Goal: Information Seeking & Learning: Find specific page/section

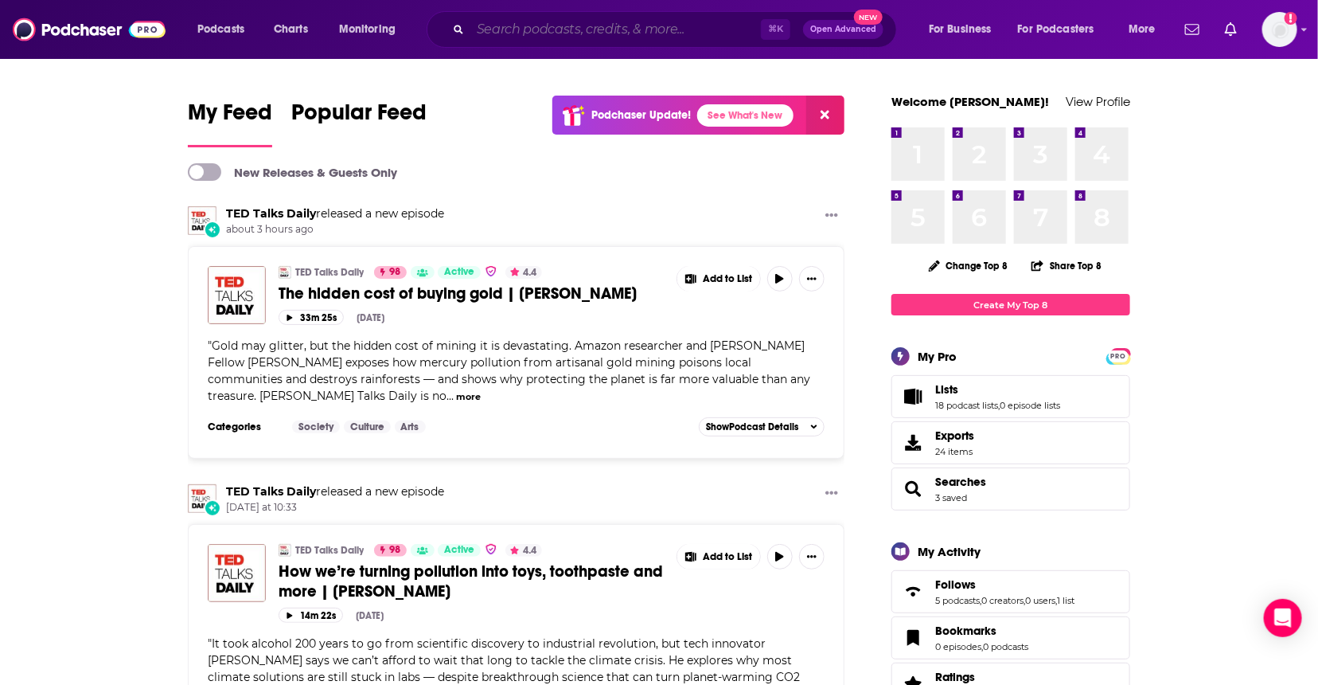
click at [618, 28] on input "Search podcasts, credits, & more..." at bounding box center [615, 29] width 291 height 25
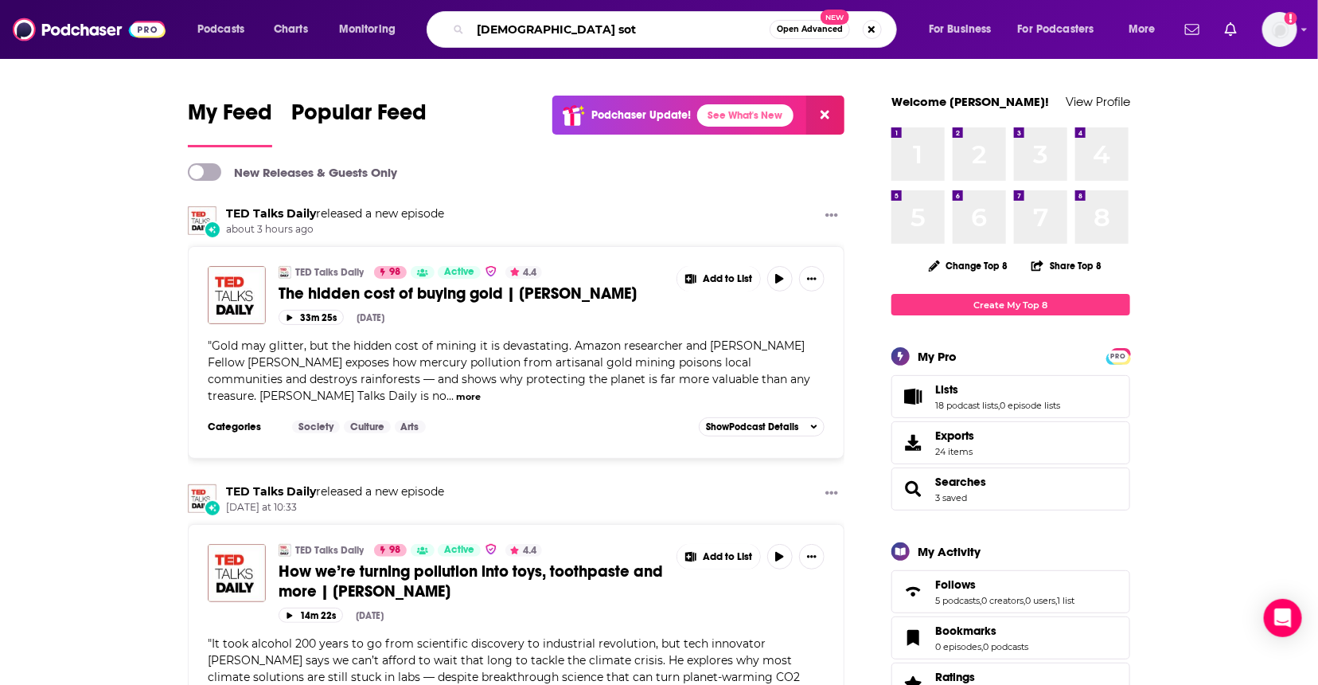
drag, startPoint x: 624, startPoint y: 25, endPoint x: 336, endPoint y: 15, distance: 288.3
click at [344, 20] on div "Podcasts Charts Monitoring [DEMOGRAPHIC_DATA] sot Open Advanced New For Busines…" at bounding box center [678, 29] width 985 height 37
type input "[DEMOGRAPHIC_DATA]'s story podcast"
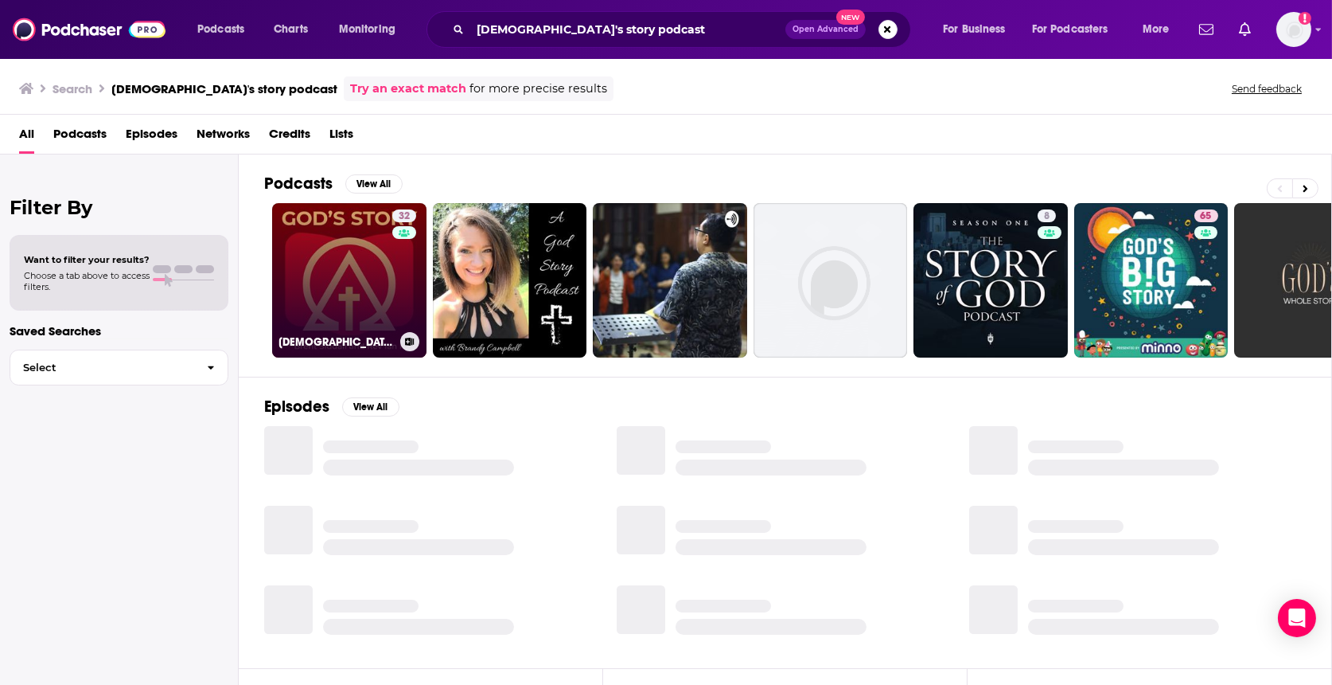
click at [370, 292] on link "32 [DEMOGRAPHIC_DATA]‘s Story Podcast" at bounding box center [349, 280] width 154 height 154
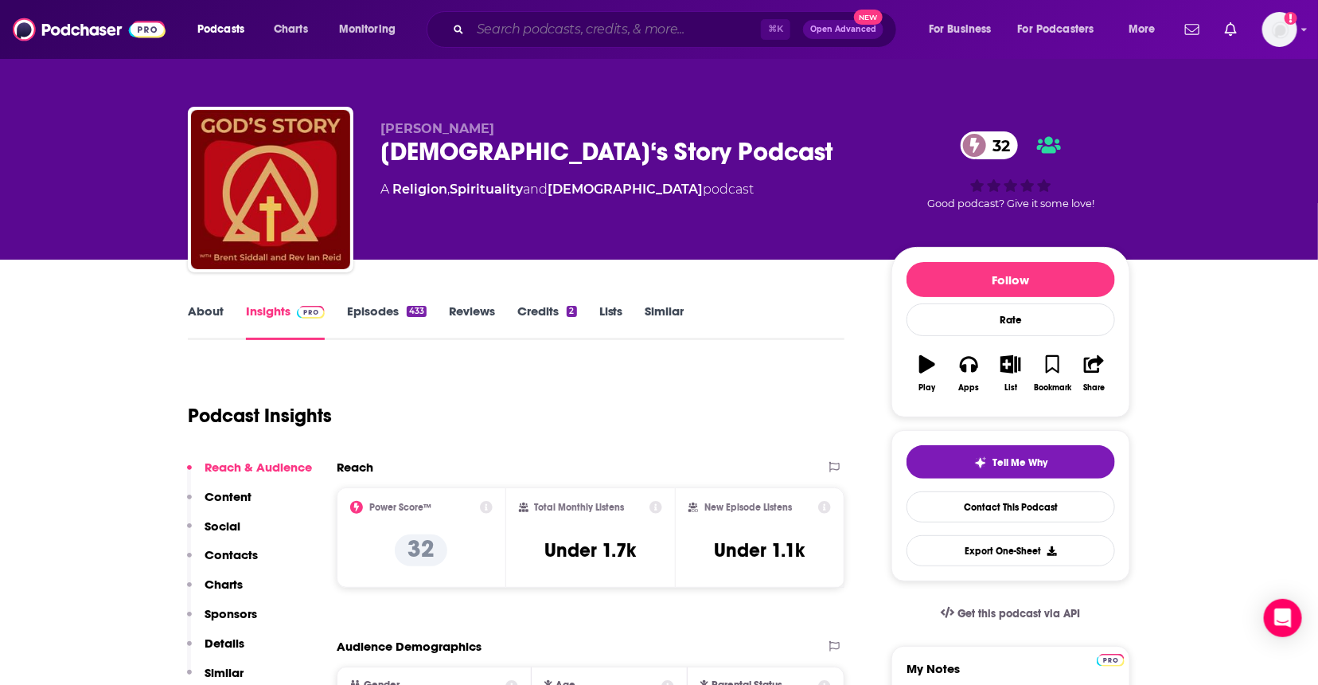
click at [656, 23] on input "Search podcasts, credits, & more..." at bounding box center [615, 29] width 291 height 25
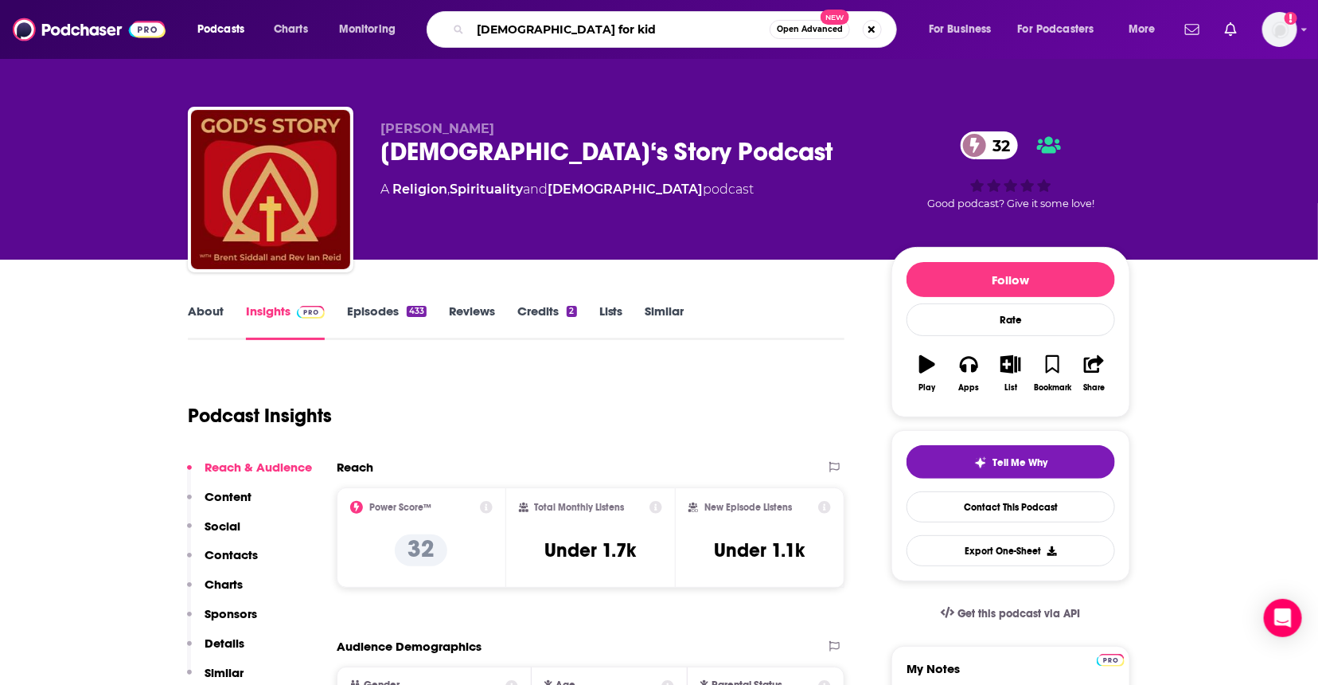
type input "[DEMOGRAPHIC_DATA] for kids"
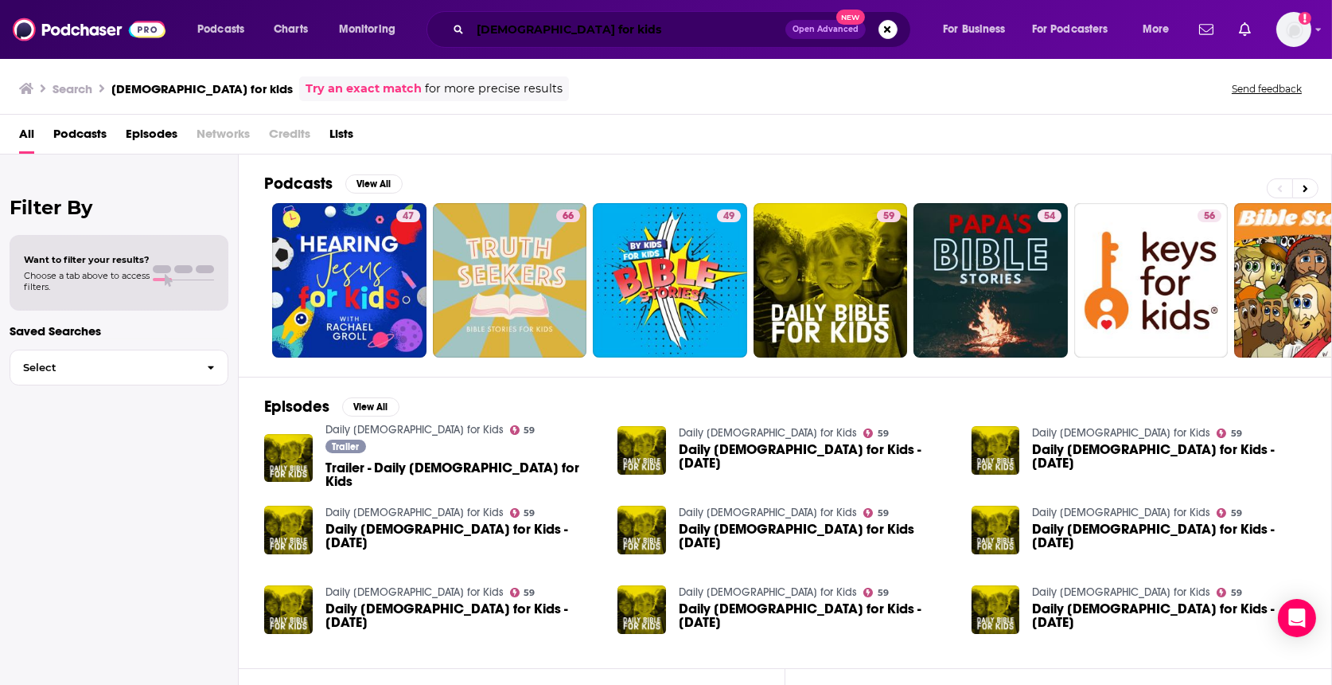
click at [649, 25] on input "[DEMOGRAPHIC_DATA] for kids" at bounding box center [627, 29] width 315 height 25
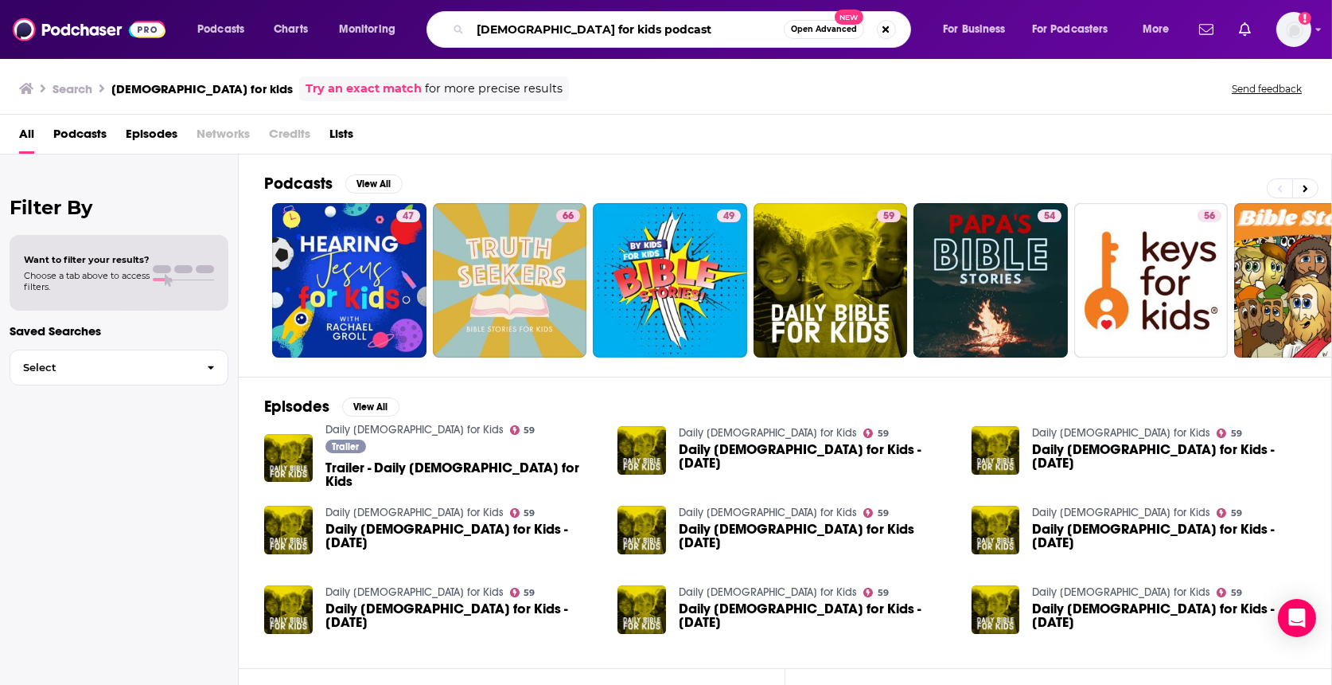
type input "[DEMOGRAPHIC_DATA] for kids podcast"
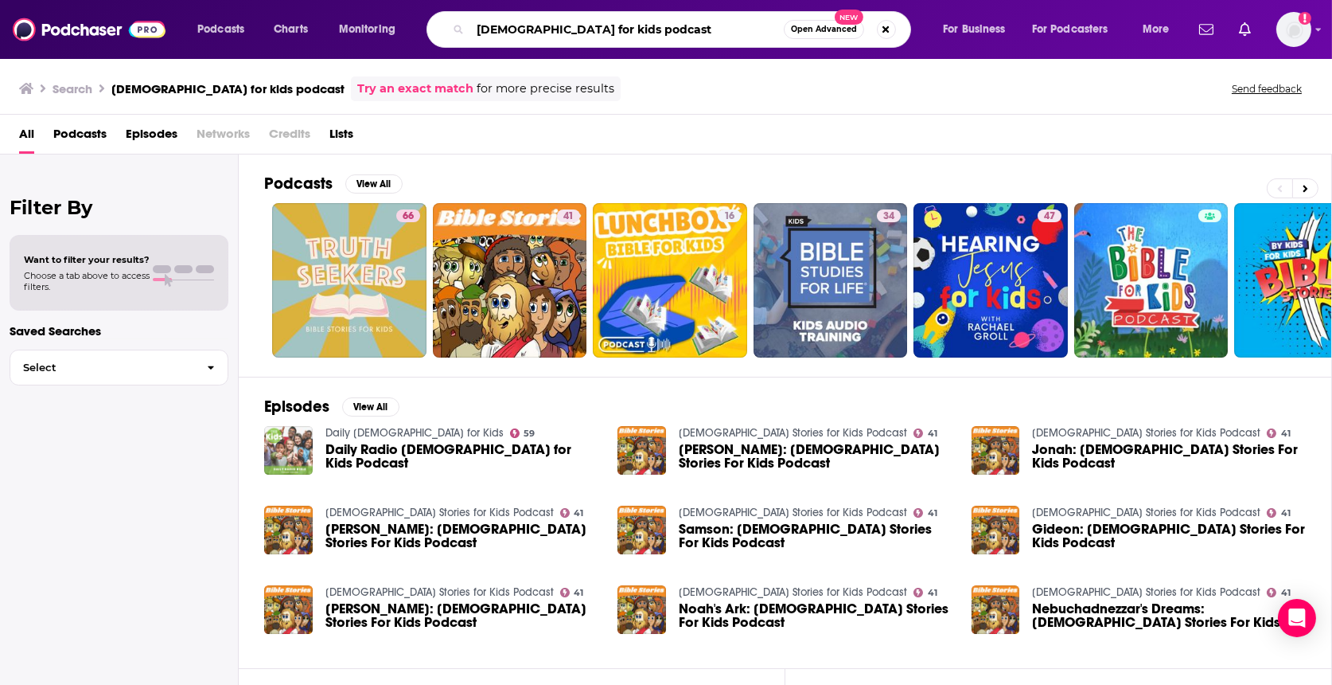
click at [593, 31] on input "[DEMOGRAPHIC_DATA] for kids podcast" at bounding box center [627, 29] width 314 height 25
drag, startPoint x: 624, startPoint y: 33, endPoint x: 561, endPoint y: 33, distance: 62.9
click at [561, 33] on input "[DEMOGRAPHIC_DATA] for kids podcast" at bounding box center [627, 29] width 314 height 25
click at [380, 458] on span "Daily Radio [DEMOGRAPHIC_DATA] for Kids Podcast" at bounding box center [463, 456] width 274 height 27
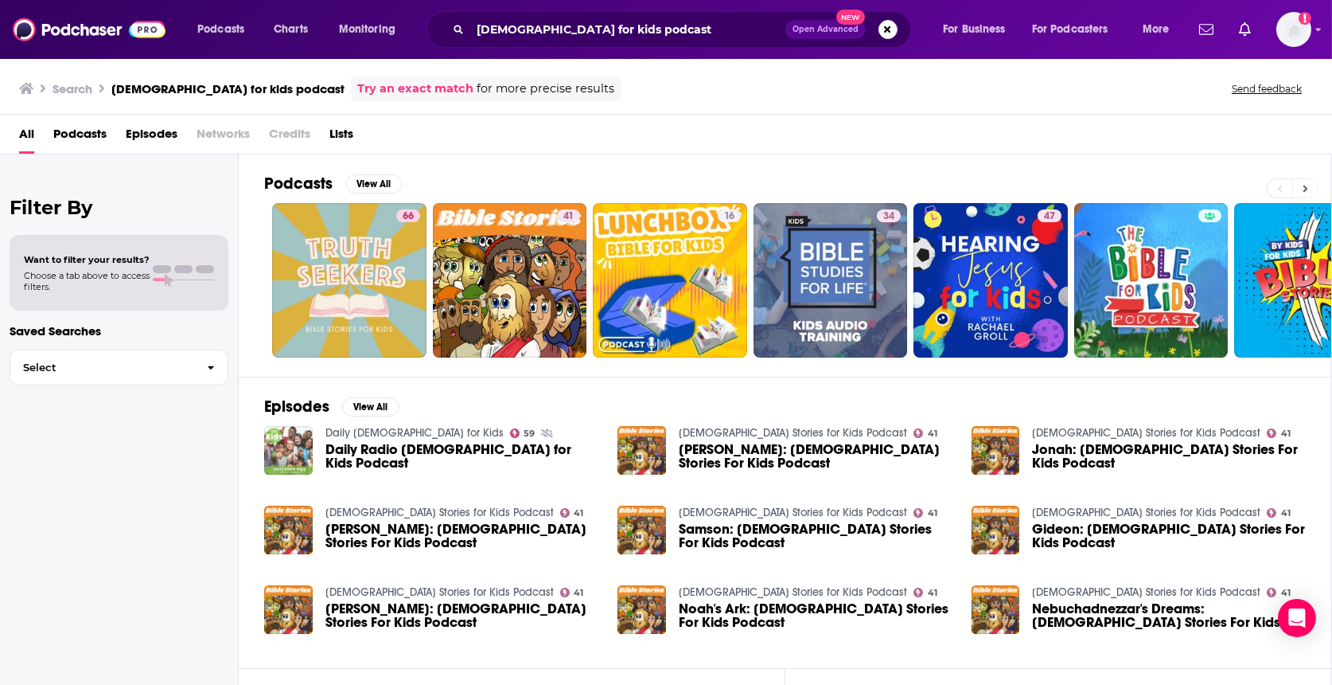
click at [1299, 188] on button at bounding box center [1306, 188] width 26 height 20
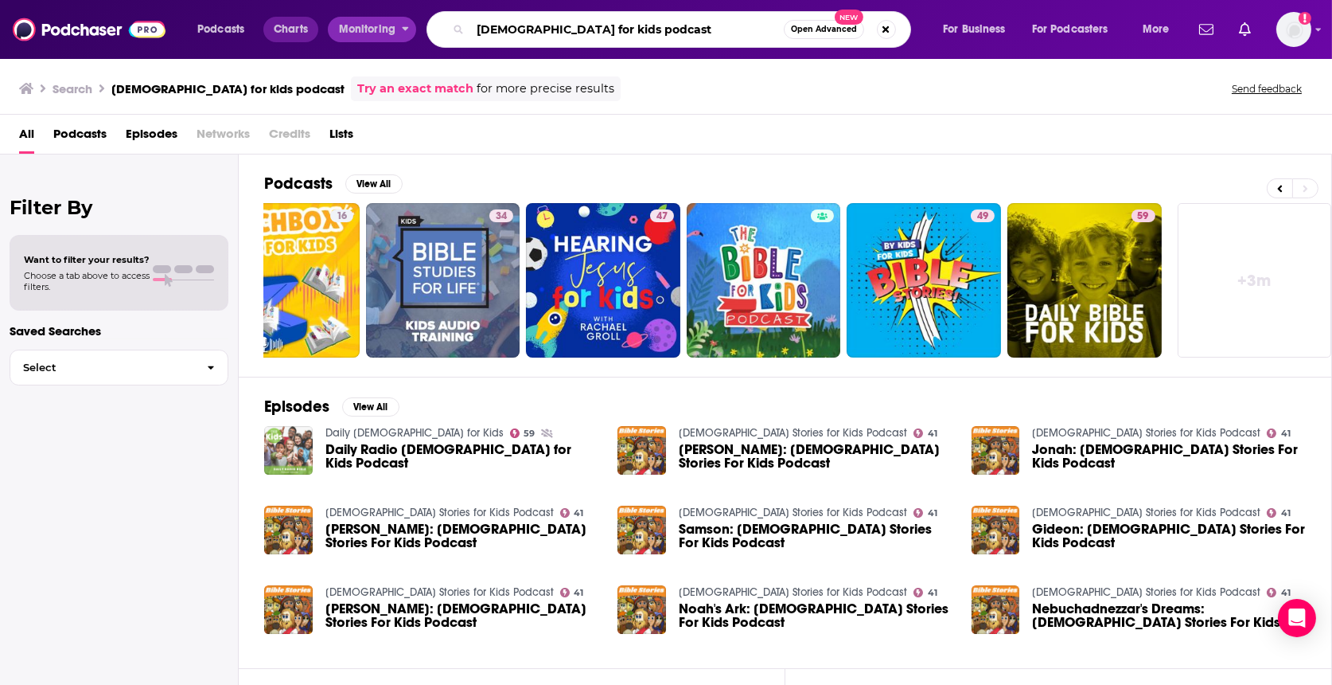
drag, startPoint x: 630, startPoint y: 29, endPoint x: 310, endPoint y: 21, distance: 320.1
click at [311, 22] on div "Podcasts Charts Monitoring [DEMOGRAPHIC_DATA] for kids podcast Open Advanced Ne…" at bounding box center [685, 29] width 999 height 37
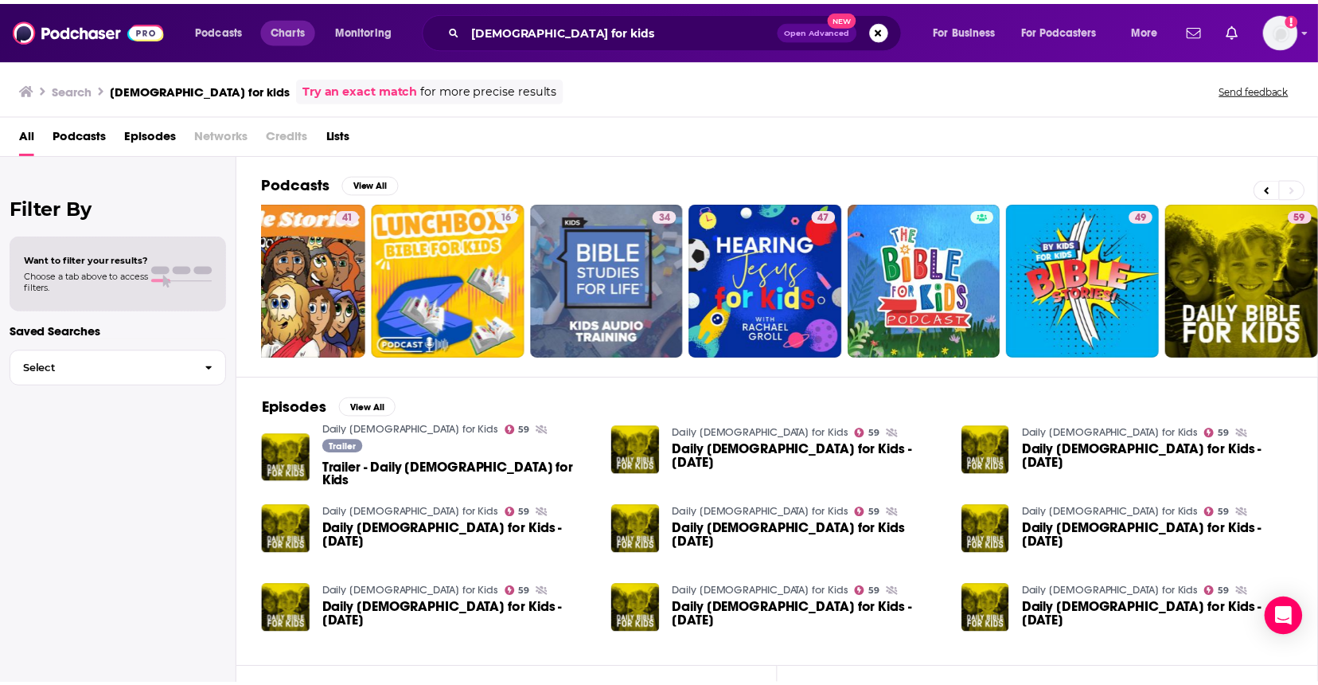
scroll to position [0, 217]
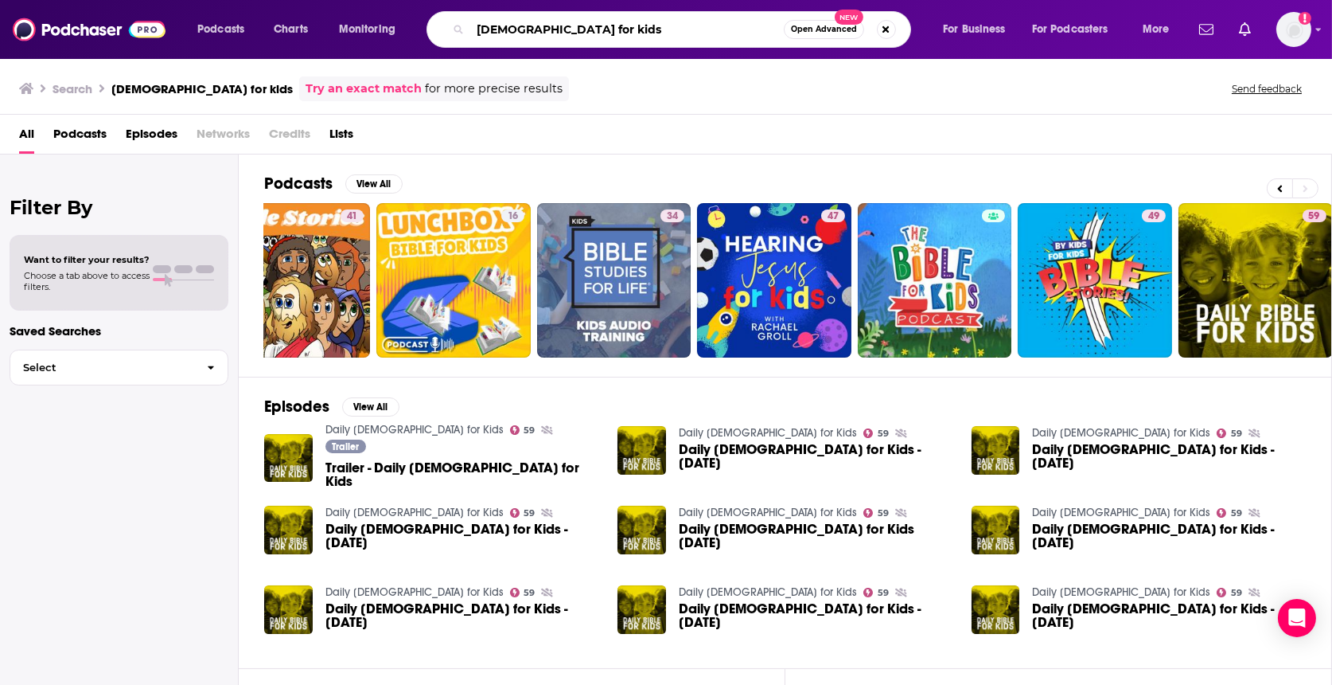
drag, startPoint x: 572, startPoint y: 25, endPoint x: 337, endPoint y: 22, distance: 234.8
click at [341, 22] on div "Podcasts Charts Monitoring [DEMOGRAPHIC_DATA] for kids Open Advanced New For Bu…" at bounding box center [685, 29] width 999 height 37
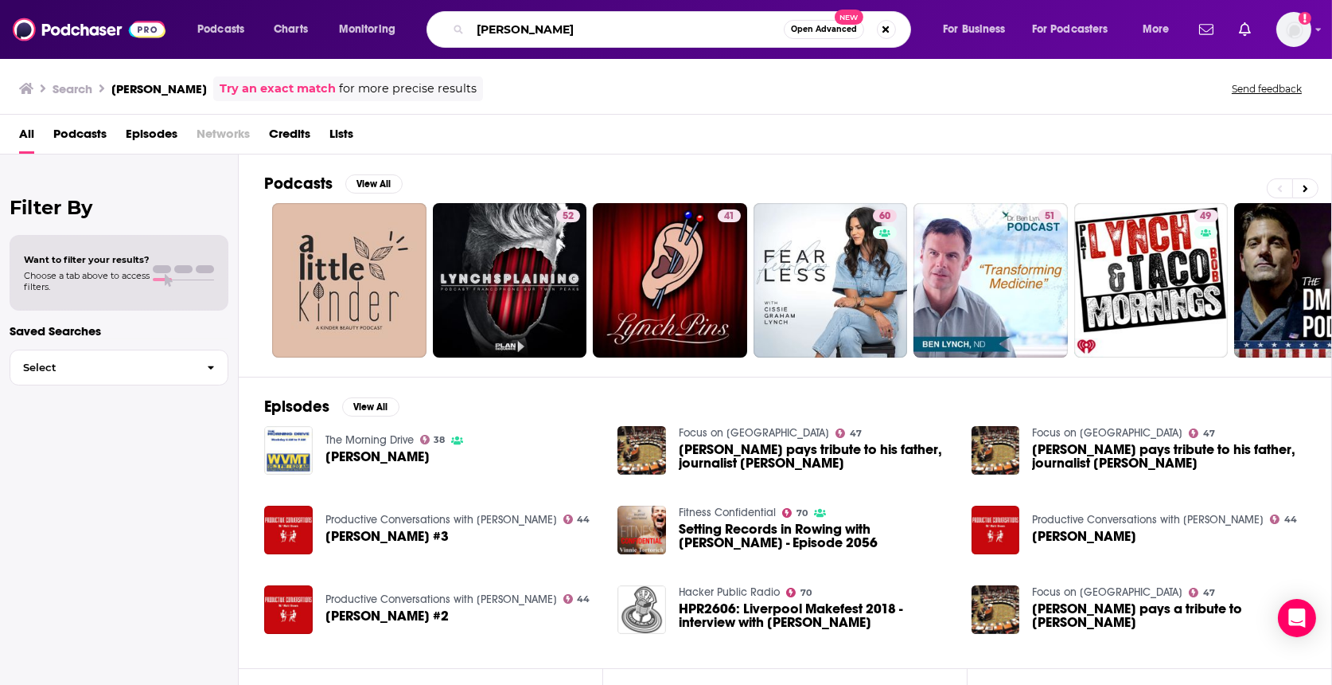
drag, startPoint x: 632, startPoint y: 29, endPoint x: 304, endPoint y: 1, distance: 329.2
click at [316, 4] on div "Podcasts Charts Monitoring [PERSON_NAME] Open Advanced New For Business For Pod…" at bounding box center [666, 29] width 1332 height 59
type input "the [DEMOGRAPHIC_DATA] for kids podcast"
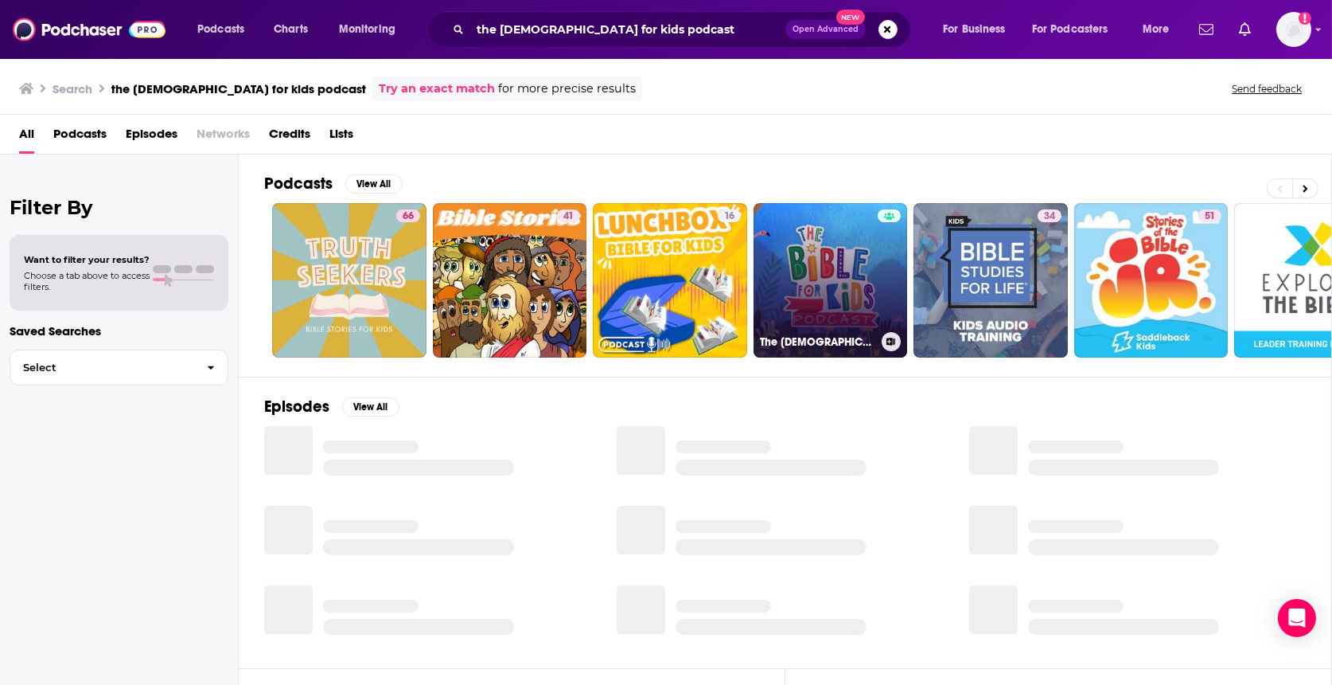
click at [845, 287] on link "The [DEMOGRAPHIC_DATA] for Kids Podcast" at bounding box center [831, 280] width 154 height 154
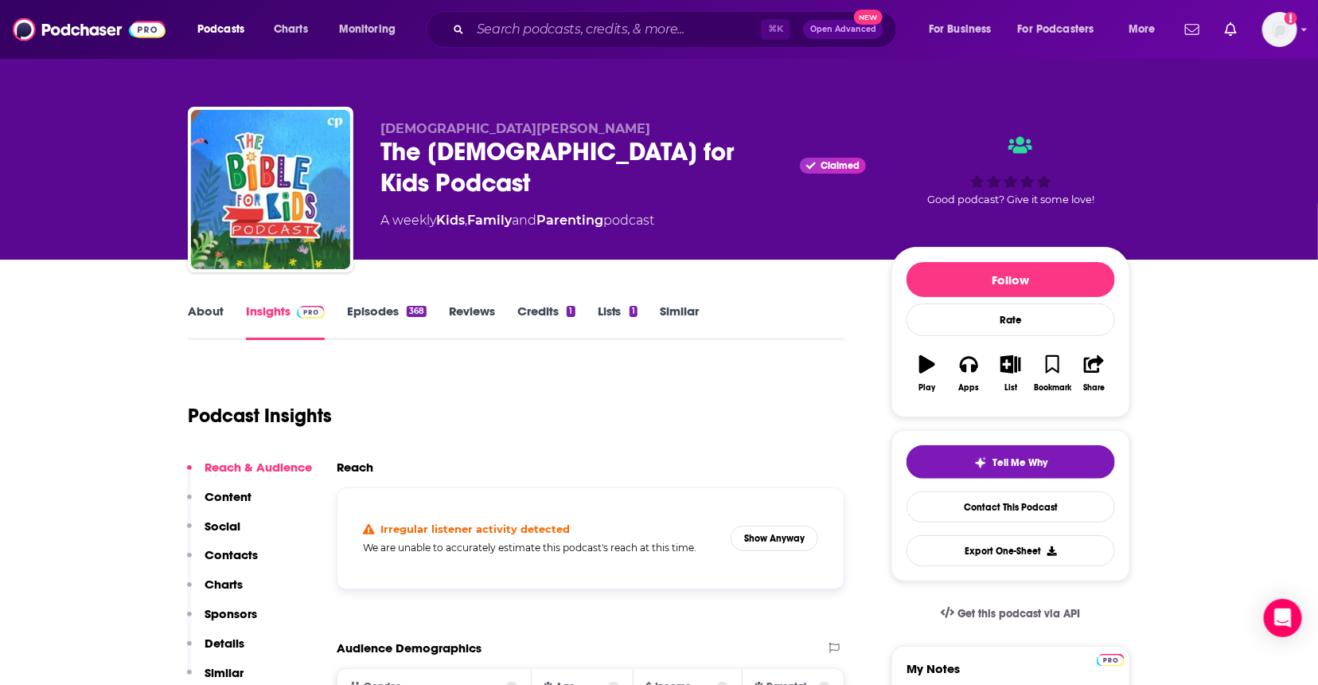
click at [379, 315] on link "Episodes 368" at bounding box center [387, 321] width 80 height 37
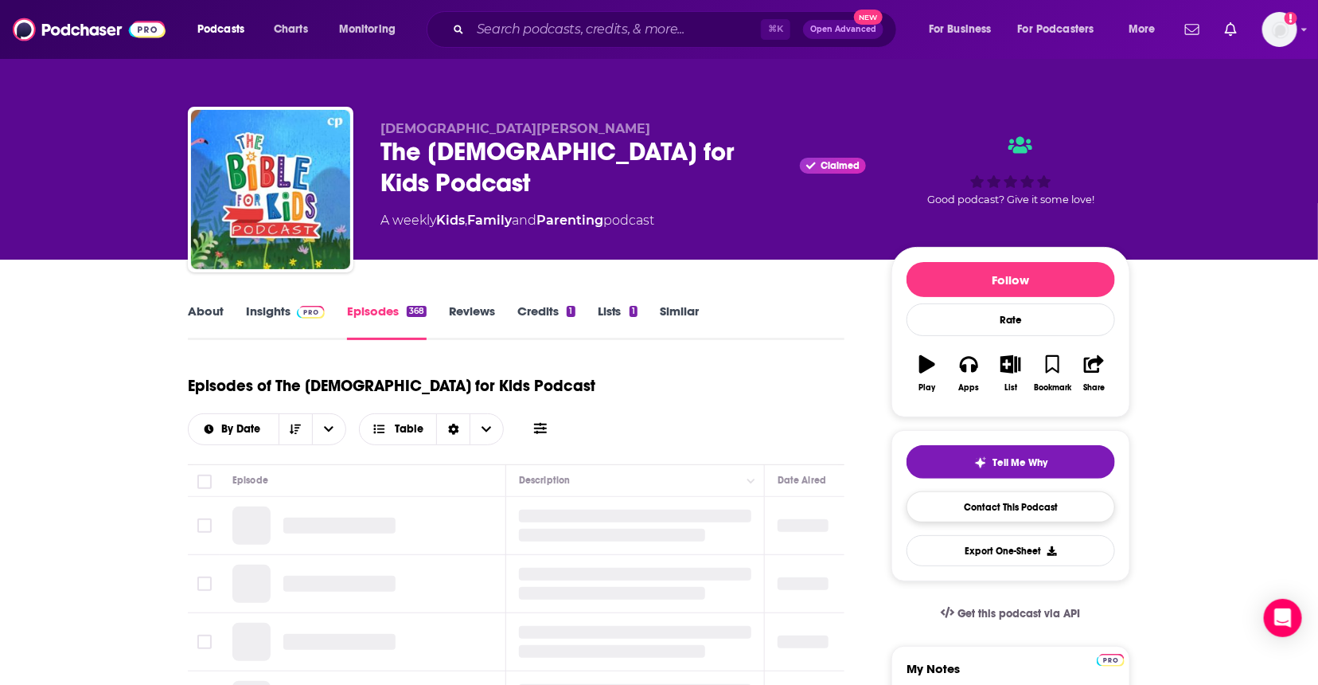
click at [970, 513] on link "Contact This Podcast" at bounding box center [1011, 506] width 209 height 31
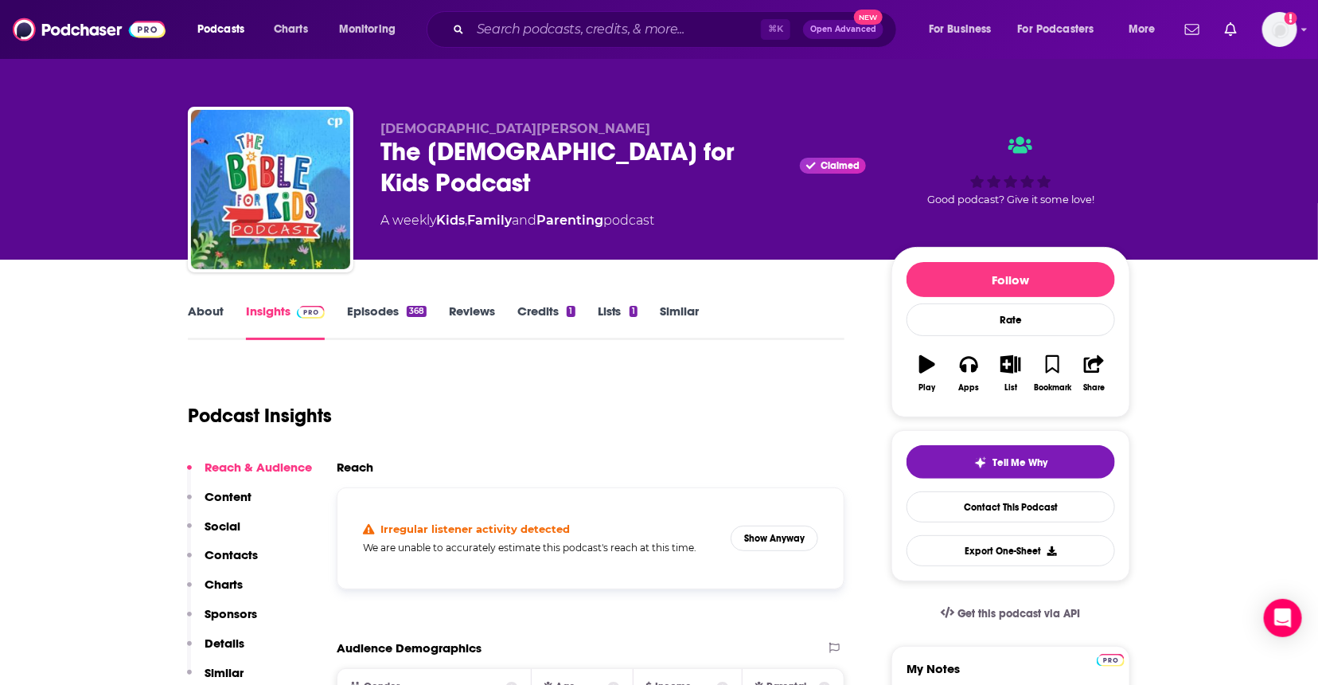
click at [192, 312] on link "About" at bounding box center [206, 321] width 36 height 37
